Goal: Information Seeking & Learning: Find specific fact

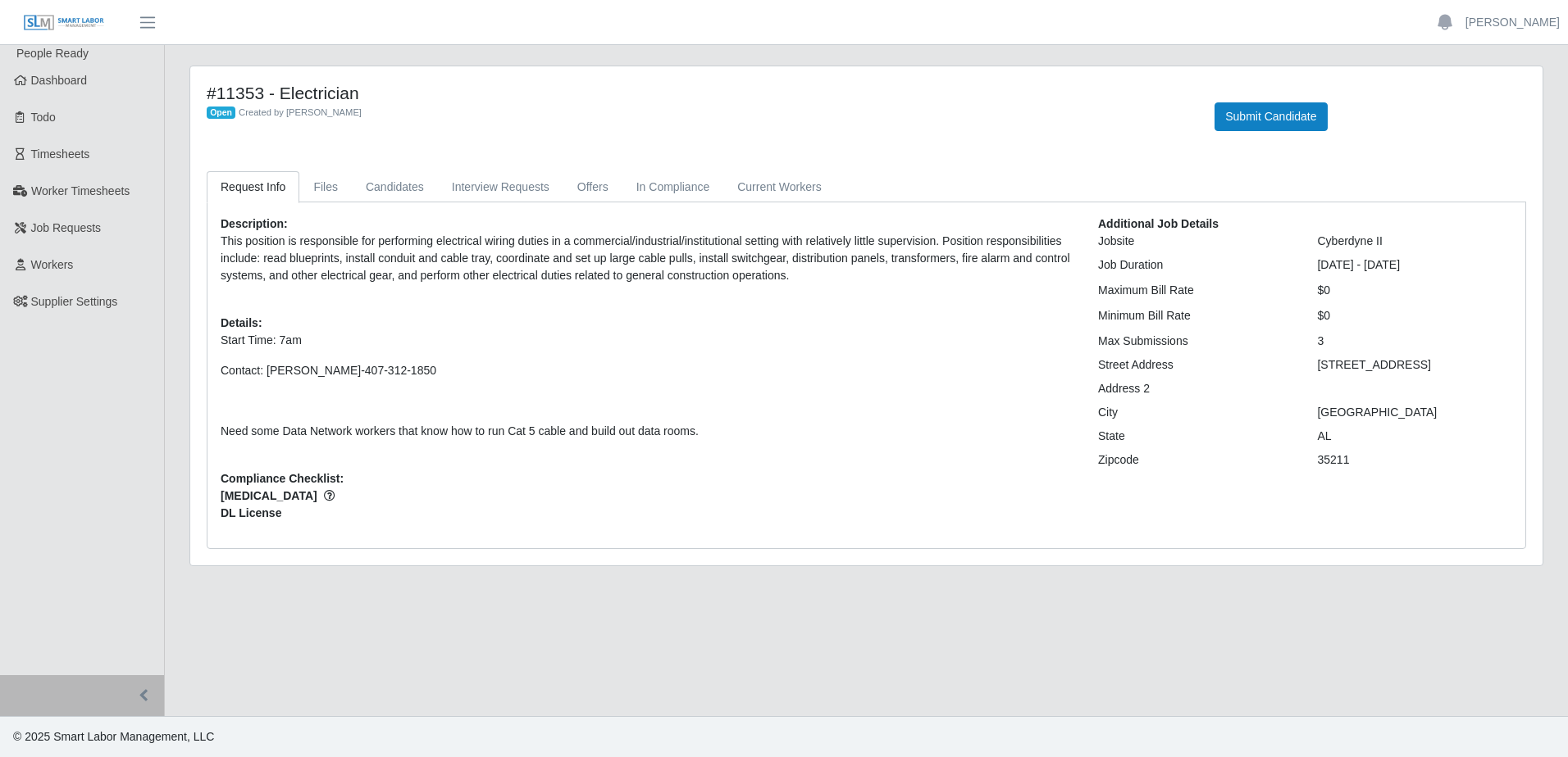
click at [783, 297] on div "Description: This position is responsible for performing electrical wiring duti…" at bounding box center [647, 375] width 877 height 320
drag, startPoint x: 1317, startPoint y: 369, endPoint x: 1440, endPoint y: 364, distance: 123.1
click at [1252, 364] on div "[STREET_ADDRESS]" at bounding box center [1414, 364] width 219 height 17
drag, startPoint x: 1440, startPoint y: 364, endPoint x: 1401, endPoint y: 370, distance: 39.5
copy div "[STREET_ADDRESS]"
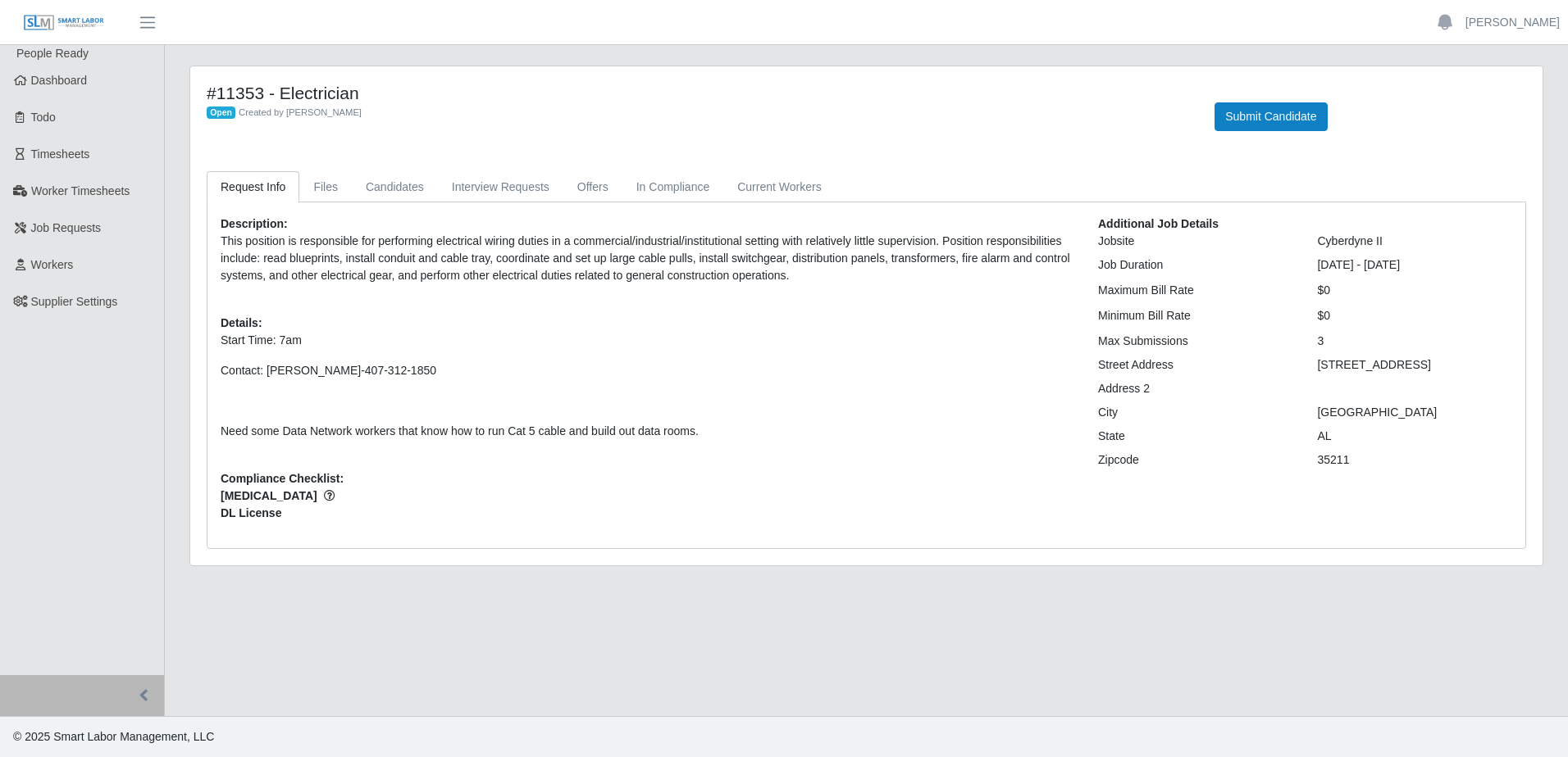
click at [1252, 512] on div "Additional Job Details Jobsite Cyberdyne II Job Duration [DATE] - [DATE] Maximu…" at bounding box center [1305, 375] width 439 height 320
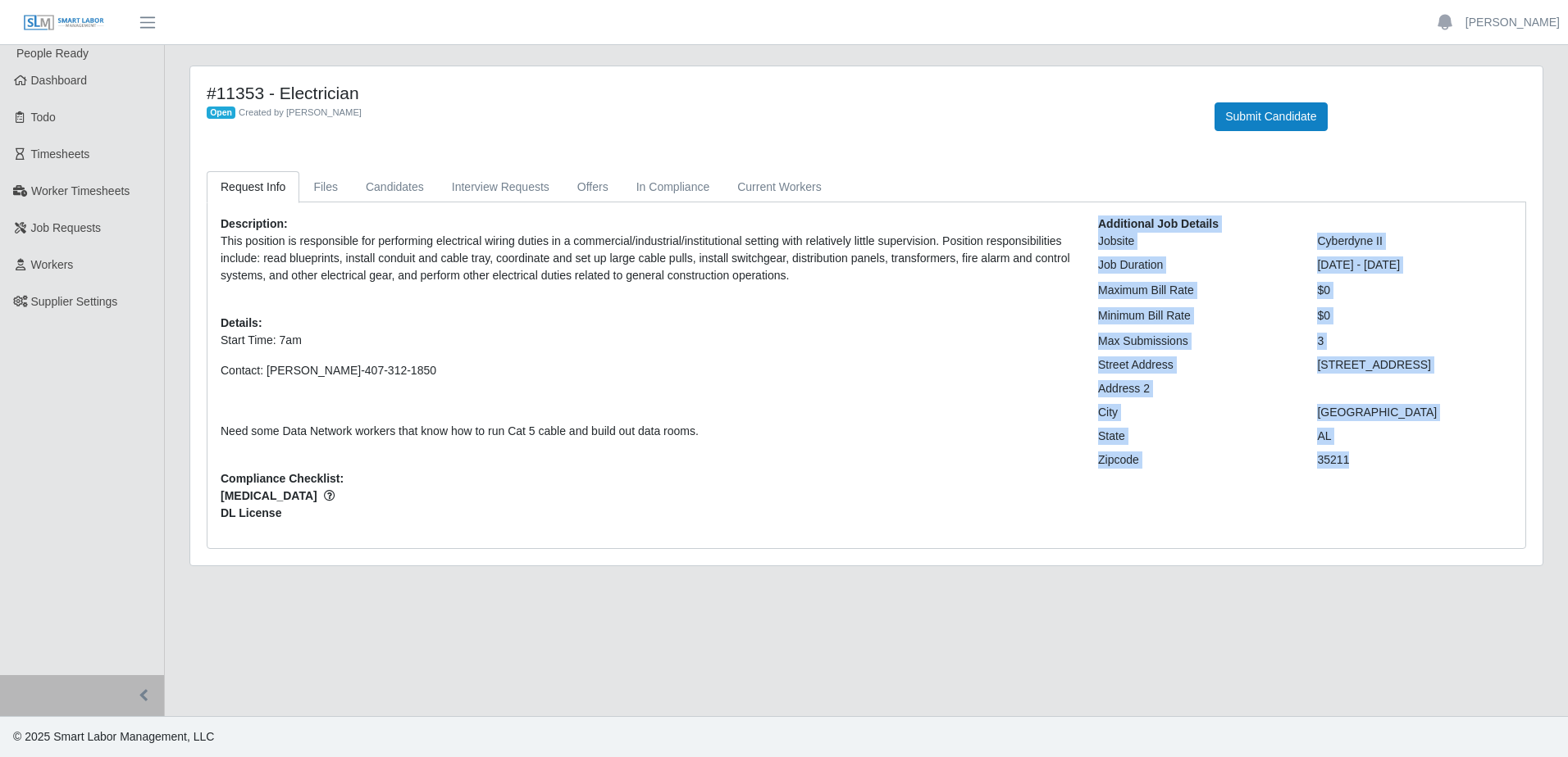
drag, startPoint x: 1098, startPoint y: 219, endPoint x: 1373, endPoint y: 464, distance: 368.3
click at [1252, 464] on div "Additional Job Details Jobsite Cyberdyne II Job Duration [DATE] - [DATE] Maximu…" at bounding box center [1305, 375] width 439 height 320
drag, startPoint x: 1373, startPoint y: 464, endPoint x: 1285, endPoint y: 393, distance: 113.1
copy div "Additional Job Details Jobsite Cyberdyne II Job Duration [DATE] - [DATE] Maximu…"
drag, startPoint x: 1405, startPoint y: 441, endPoint x: 1393, endPoint y: 399, distance: 43.7
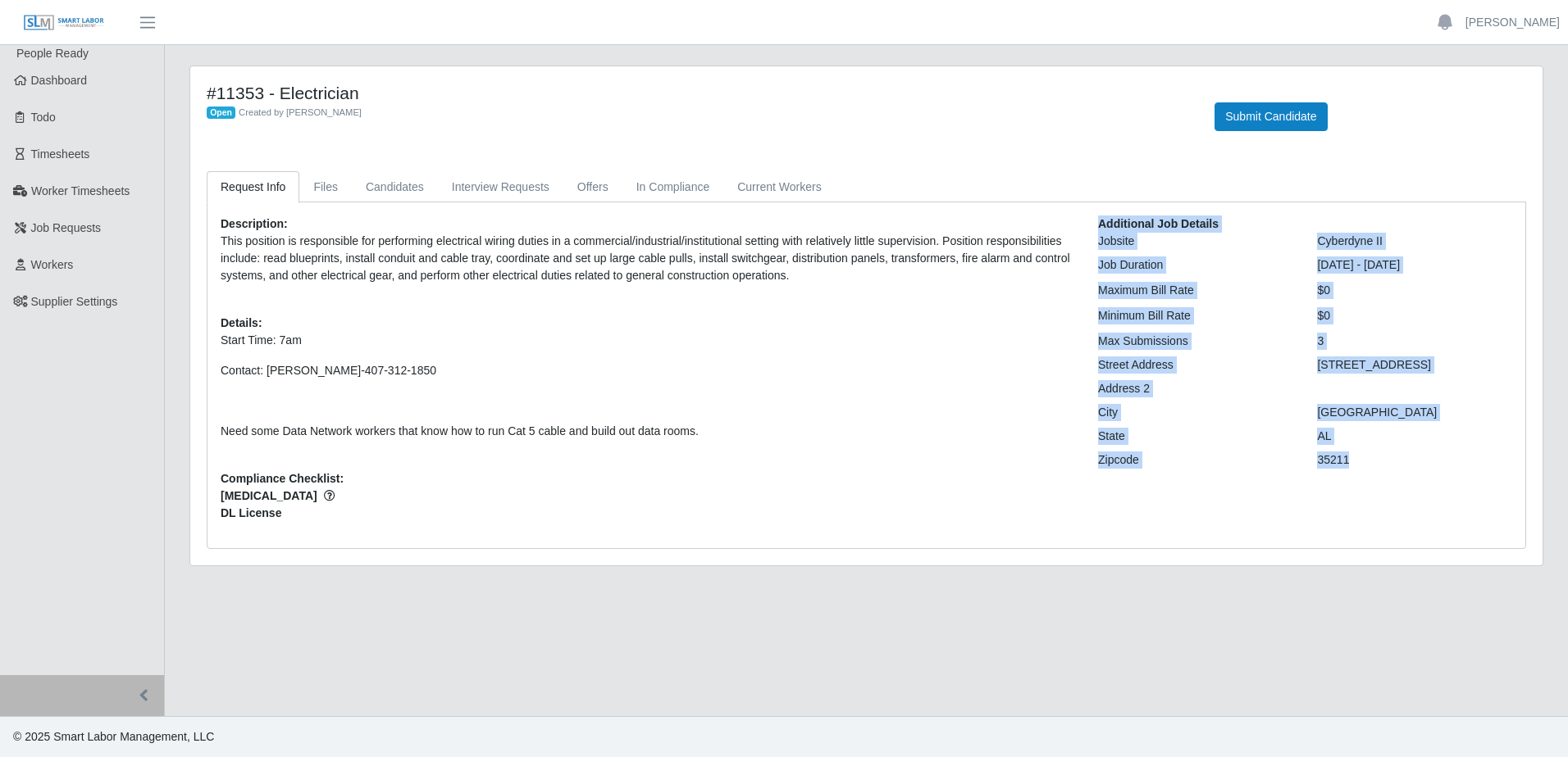
click at [1252, 441] on div "AL" at bounding box center [1414, 436] width 219 height 17
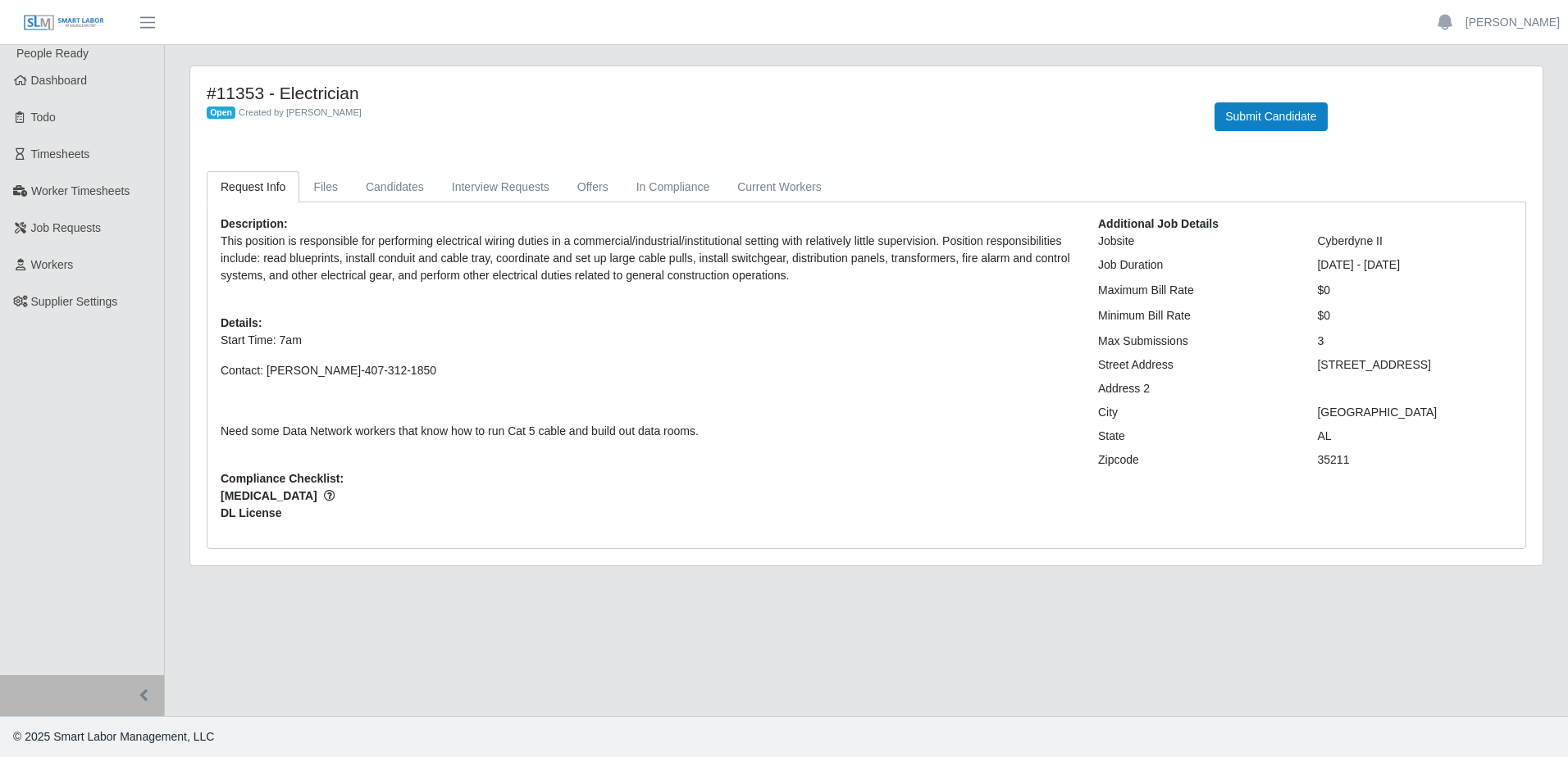
drag, startPoint x: 1319, startPoint y: 364, endPoint x: 1456, endPoint y: 372, distance: 137.2
click at [1252, 372] on div "[STREET_ADDRESS]" at bounding box center [1414, 364] width 219 height 17
drag, startPoint x: 1456, startPoint y: 372, endPoint x: 1418, endPoint y: 365, distance: 38.6
copy div "[STREET_ADDRESS]"
click at [1252, 444] on div "AL" at bounding box center [1414, 436] width 219 height 17
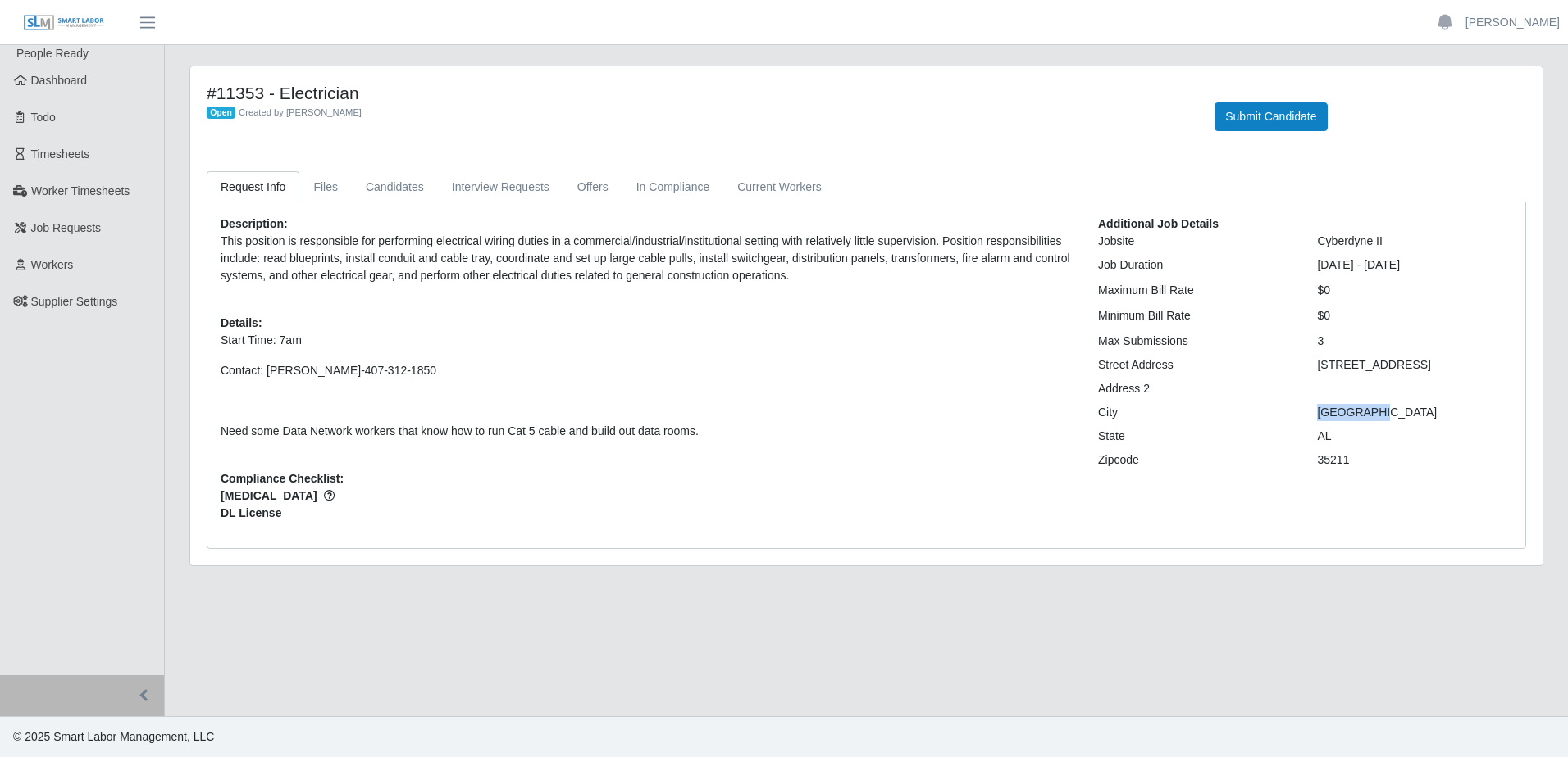
drag, startPoint x: 1319, startPoint y: 414, endPoint x: 1385, endPoint y: 411, distance: 66.1
click at [1252, 411] on div "[GEOGRAPHIC_DATA]" at bounding box center [1414, 412] width 219 height 17
drag, startPoint x: 1385, startPoint y: 411, endPoint x: 1362, endPoint y: 412, distance: 23.0
copy div "[GEOGRAPHIC_DATA]"
click at [1252, 240] on div "Cyberdyne II" at bounding box center [1414, 241] width 219 height 17
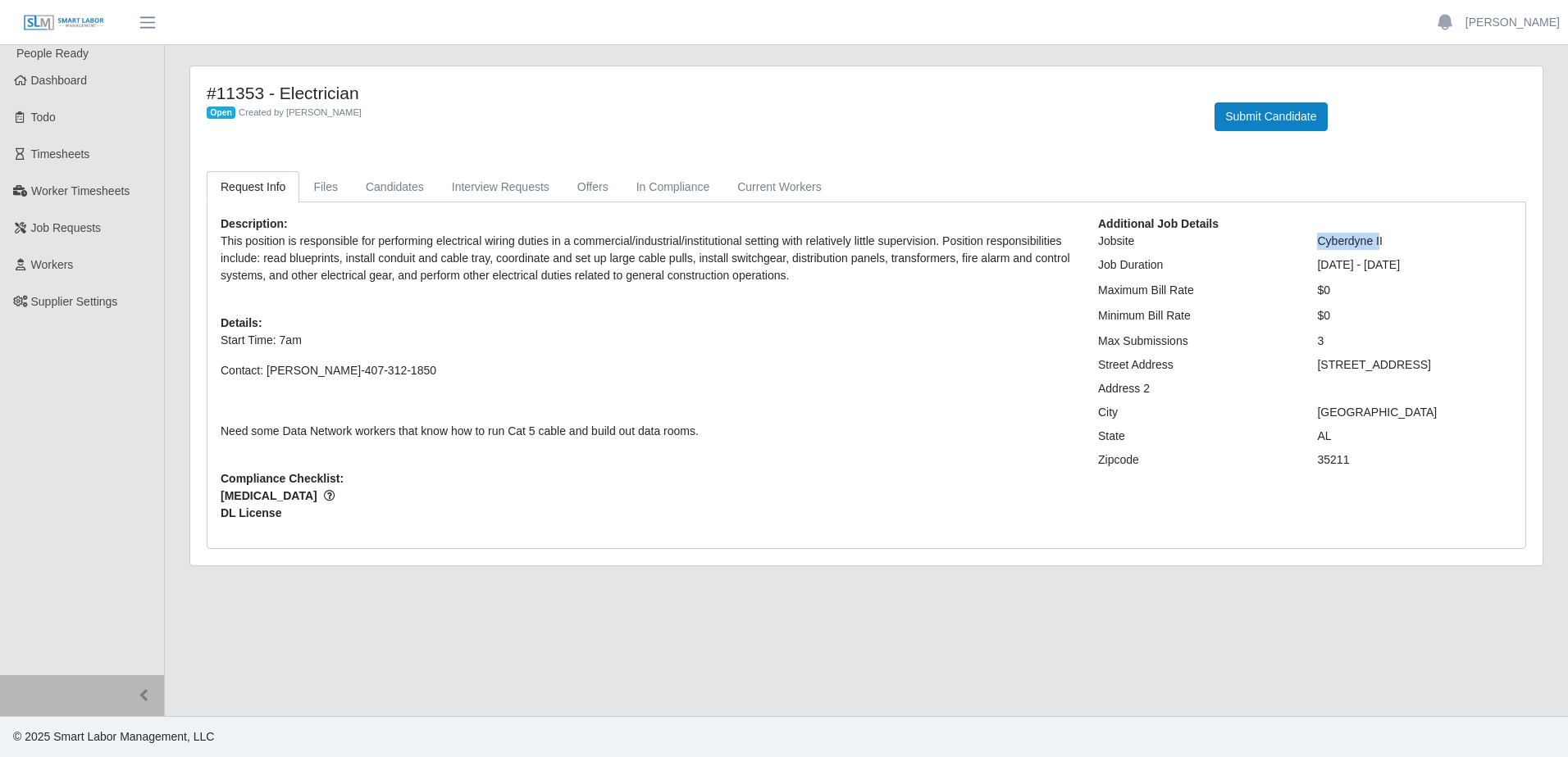
drag, startPoint x: 1317, startPoint y: 240, endPoint x: 1379, endPoint y: 238, distance: 62.0
click at [1252, 238] on div "Cyberdyne II" at bounding box center [1414, 241] width 219 height 17
drag, startPoint x: 1379, startPoint y: 238, endPoint x: 1372, endPoint y: 244, distance: 9.2
copy div "Cyberdyne I"
